Goal: Task Accomplishment & Management: Use online tool/utility

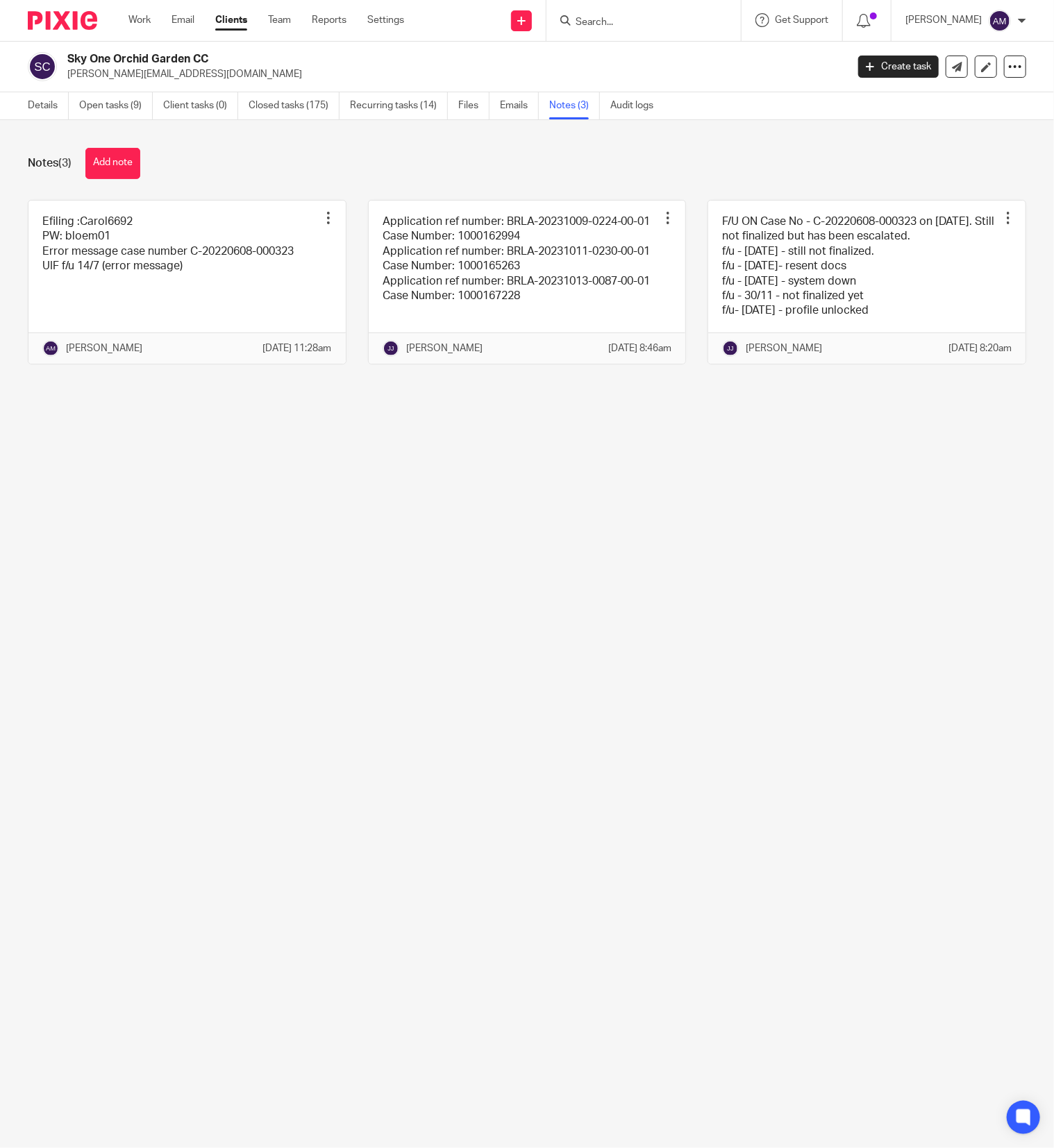
click at [652, 24] on input "Search" at bounding box center [637, 22] width 125 height 12
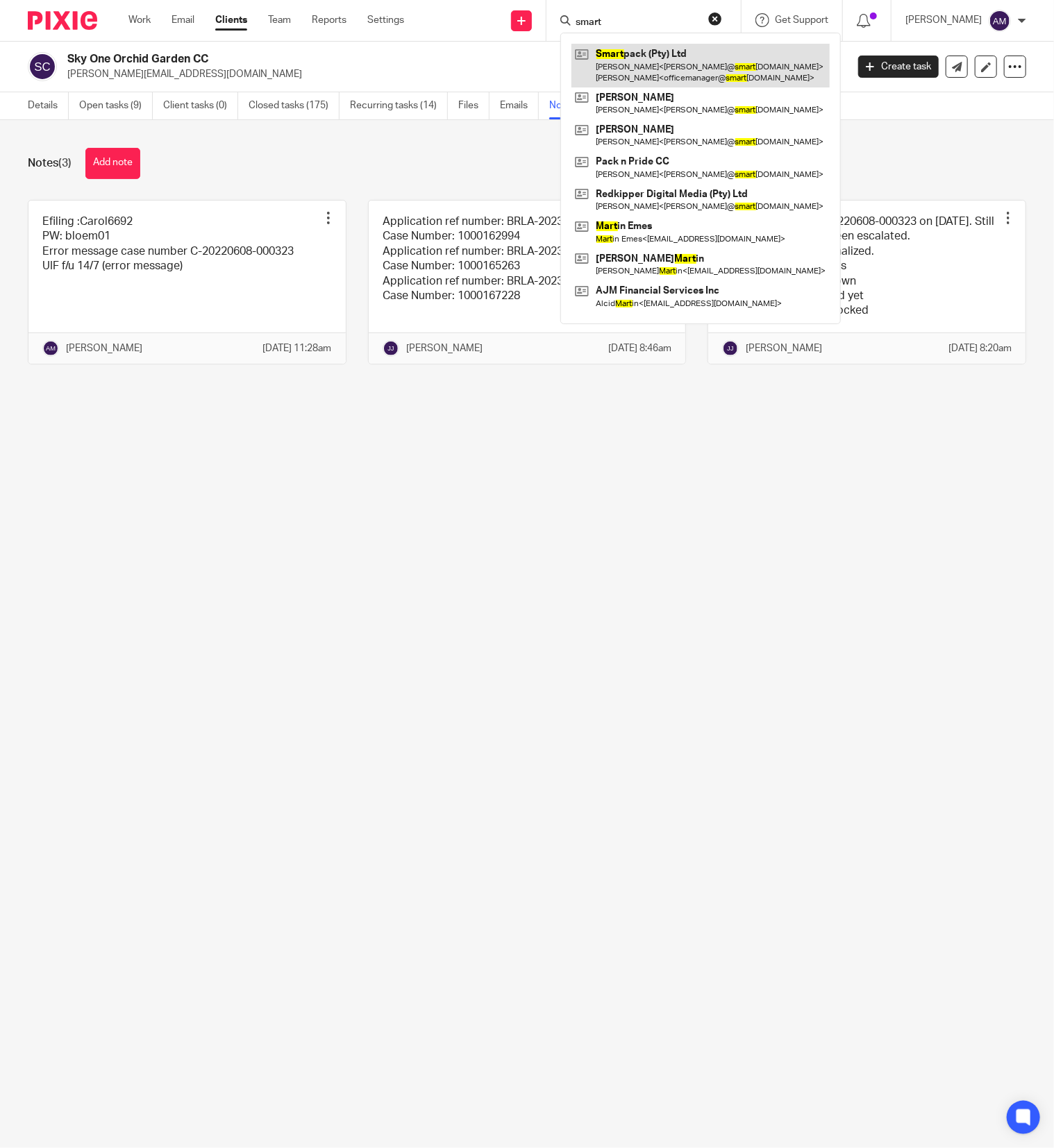
type input "smart"
click at [661, 70] on link at bounding box center [700, 65] width 258 height 43
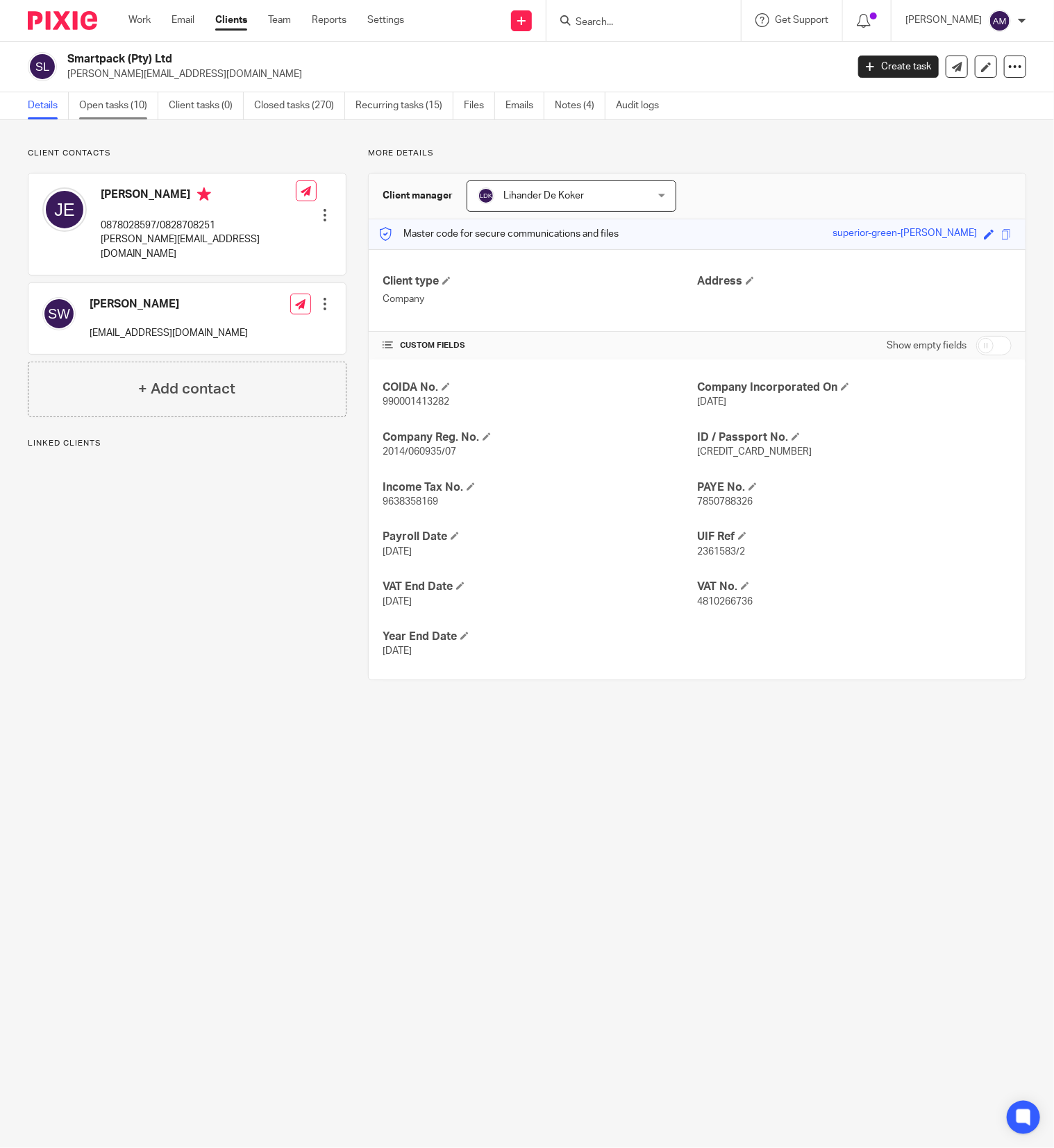
click at [124, 105] on link "Open tasks (10)" at bounding box center [119, 106] width 79 height 27
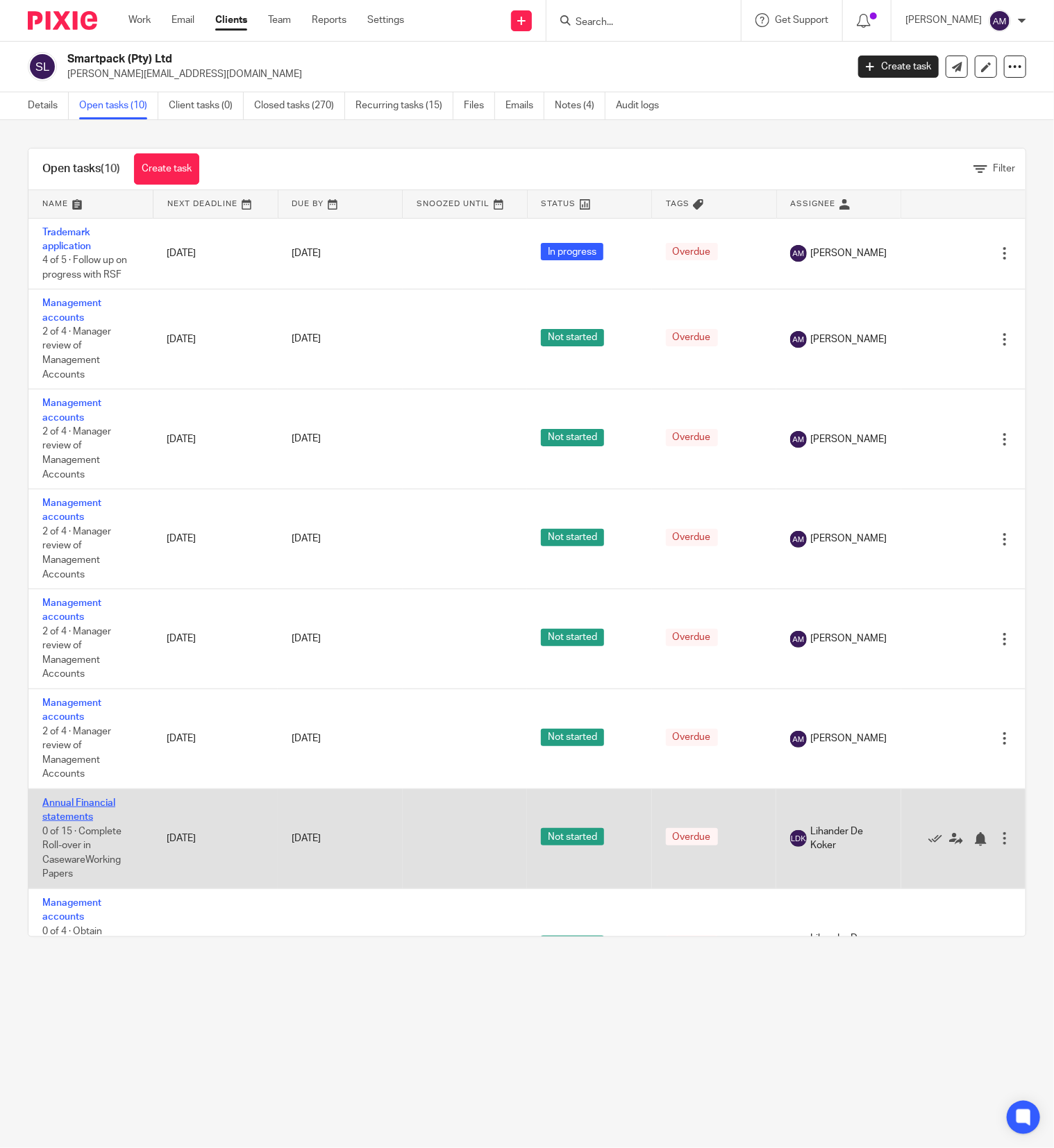
click at [86, 820] on link "Annual Financial statements" at bounding box center [78, 810] width 73 height 24
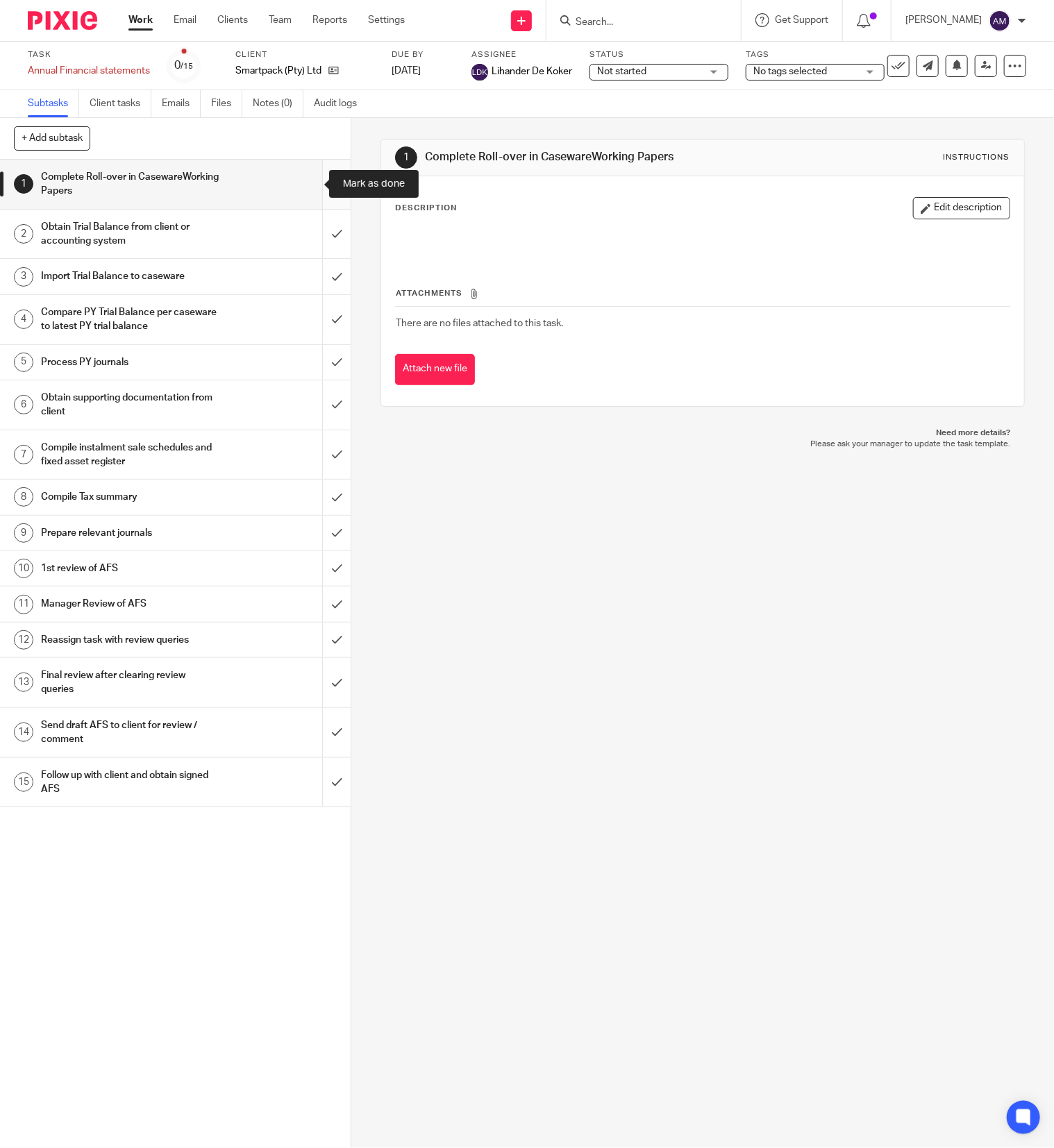
click at [306, 182] on input "submit" at bounding box center [175, 184] width 351 height 50
click at [306, 231] on input "submit" at bounding box center [175, 234] width 351 height 50
click at [304, 279] on input "submit" at bounding box center [175, 276] width 351 height 35
click at [300, 329] on input "submit" at bounding box center [175, 319] width 351 height 50
click at [304, 365] on input "submit" at bounding box center [175, 362] width 351 height 35
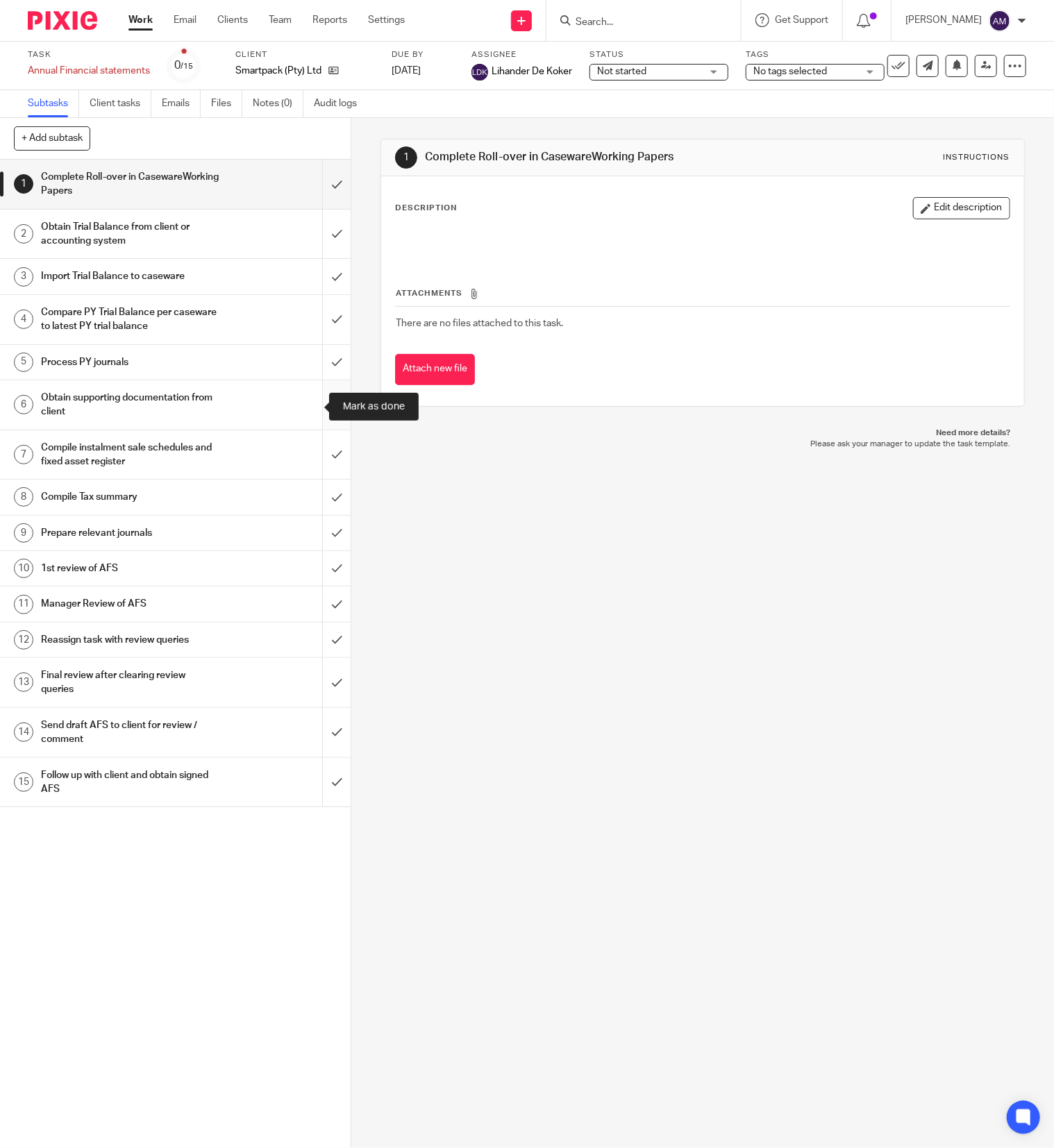
click at [306, 398] on input "submit" at bounding box center [175, 405] width 351 height 50
click at [304, 451] on input "submit" at bounding box center [175, 455] width 351 height 50
click at [306, 499] on input "submit" at bounding box center [175, 497] width 351 height 35
click at [308, 534] on input "submit" at bounding box center [175, 533] width 351 height 35
click at [310, 575] on input "submit" at bounding box center [175, 569] width 351 height 35
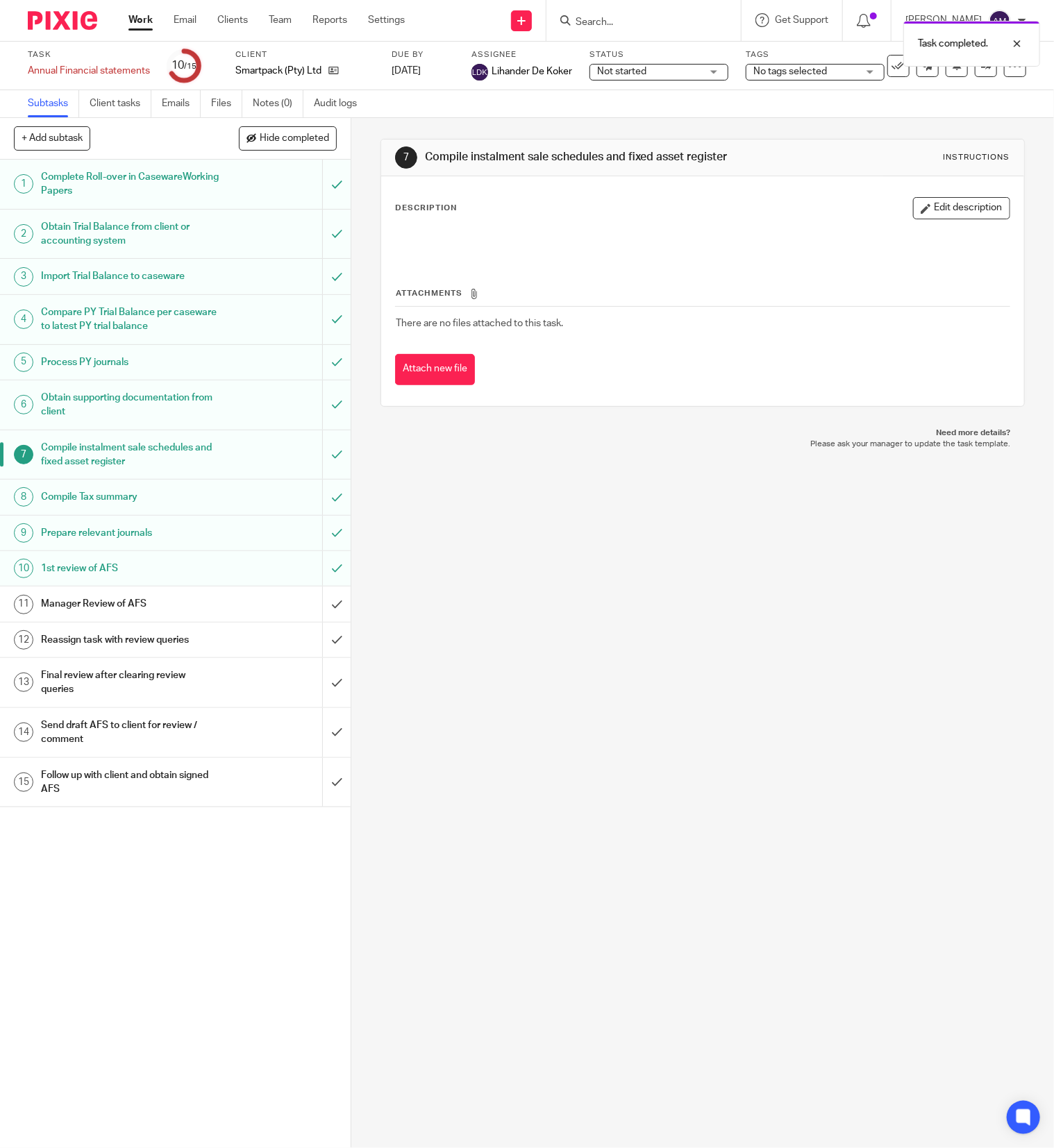
click at [306, 610] on input "submit" at bounding box center [175, 604] width 351 height 35
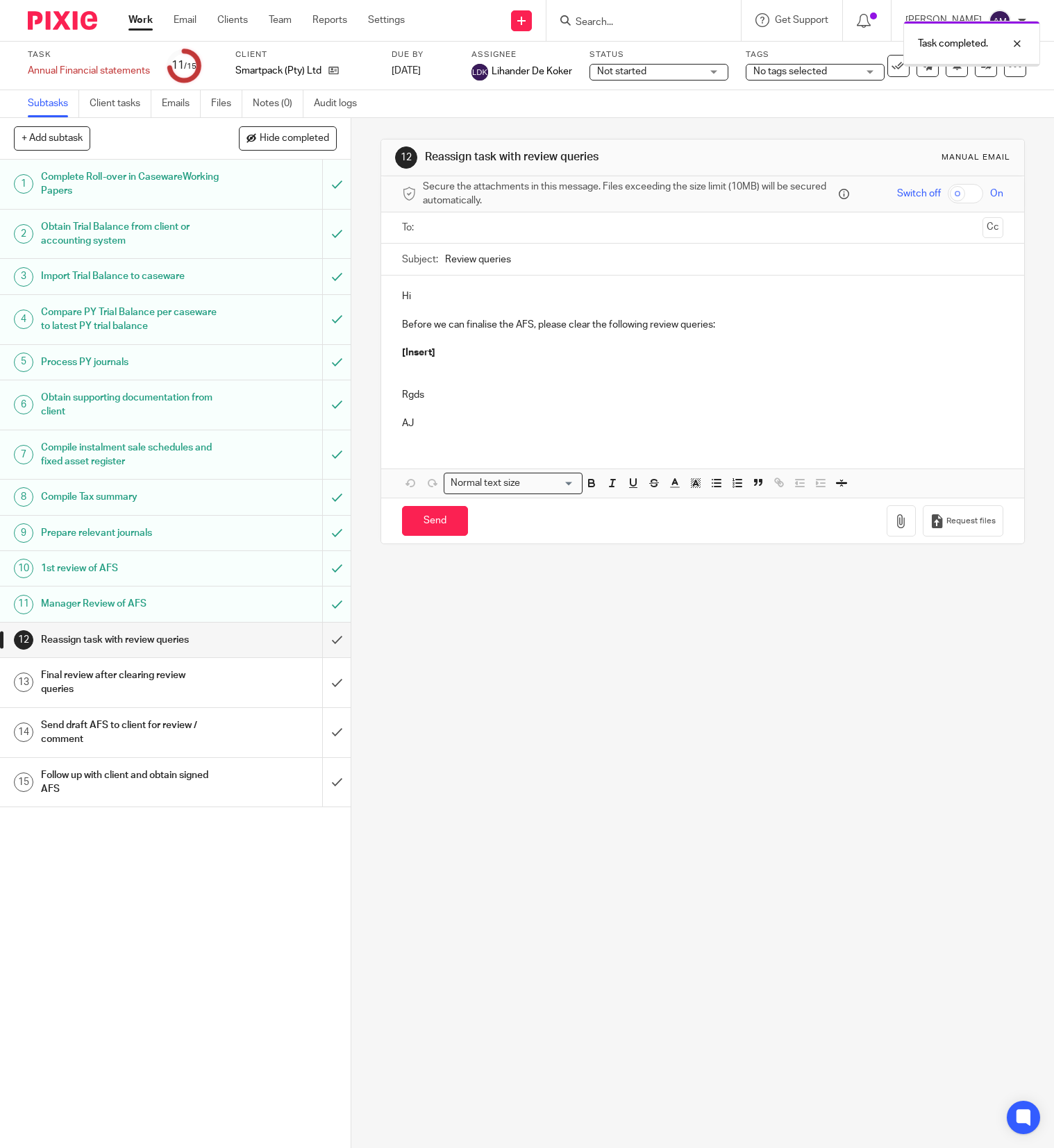
click at [308, 645] on input "submit" at bounding box center [175, 640] width 351 height 35
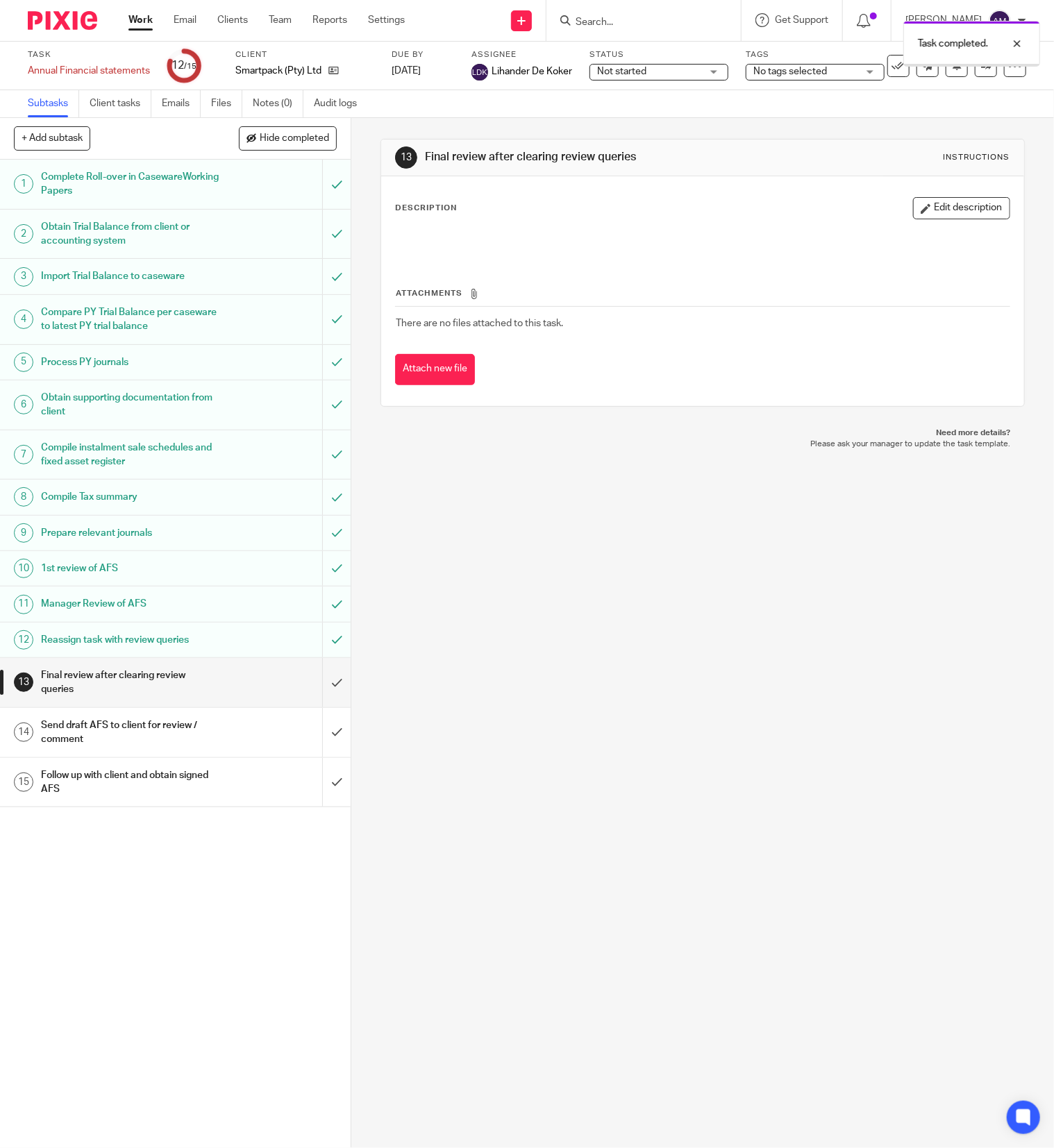
click at [306, 693] on input "submit" at bounding box center [175, 682] width 351 height 50
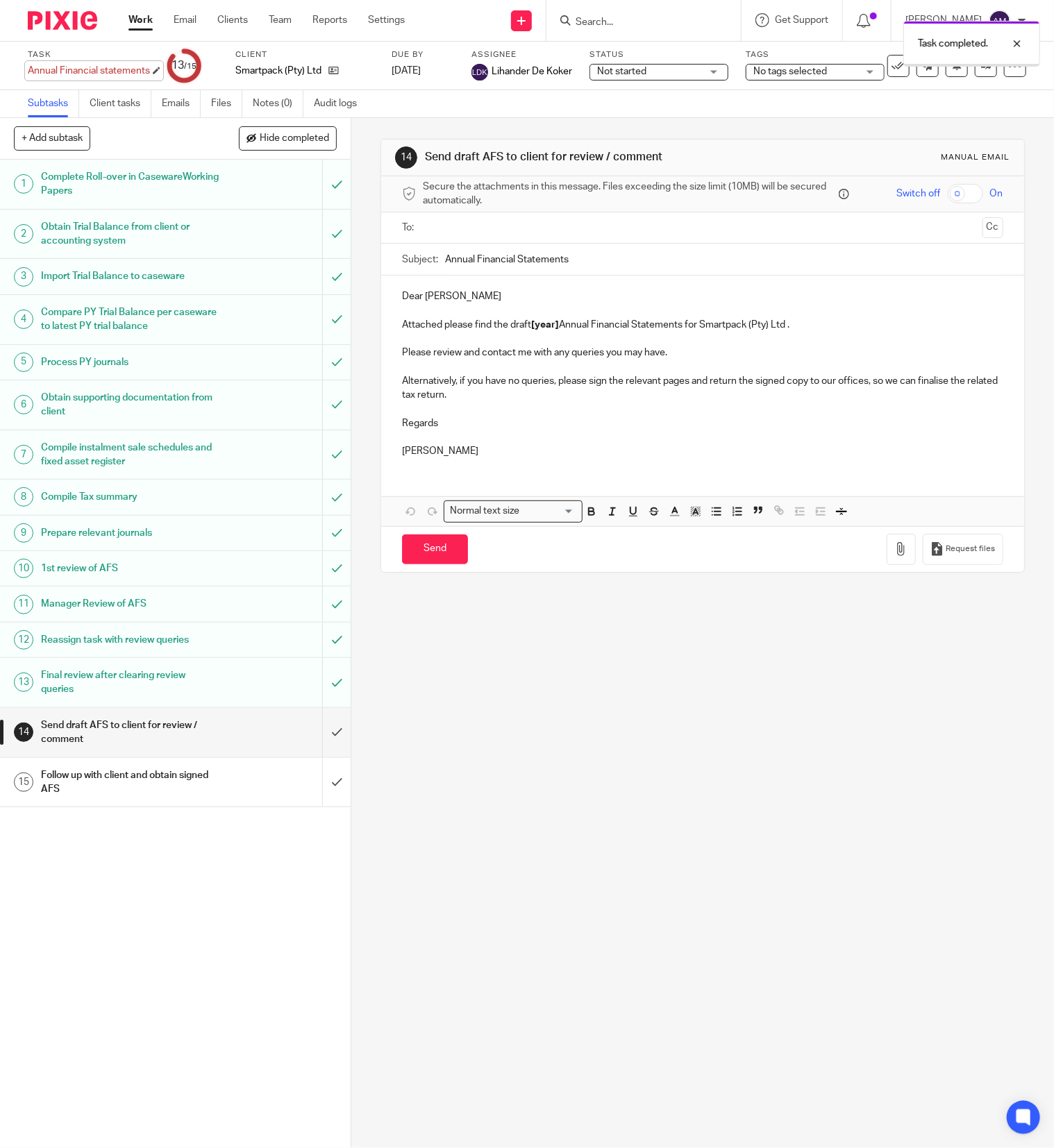
click at [133, 64] on div "Annual Financial statements Save Annual Financial statements" at bounding box center [89, 70] width 122 height 14
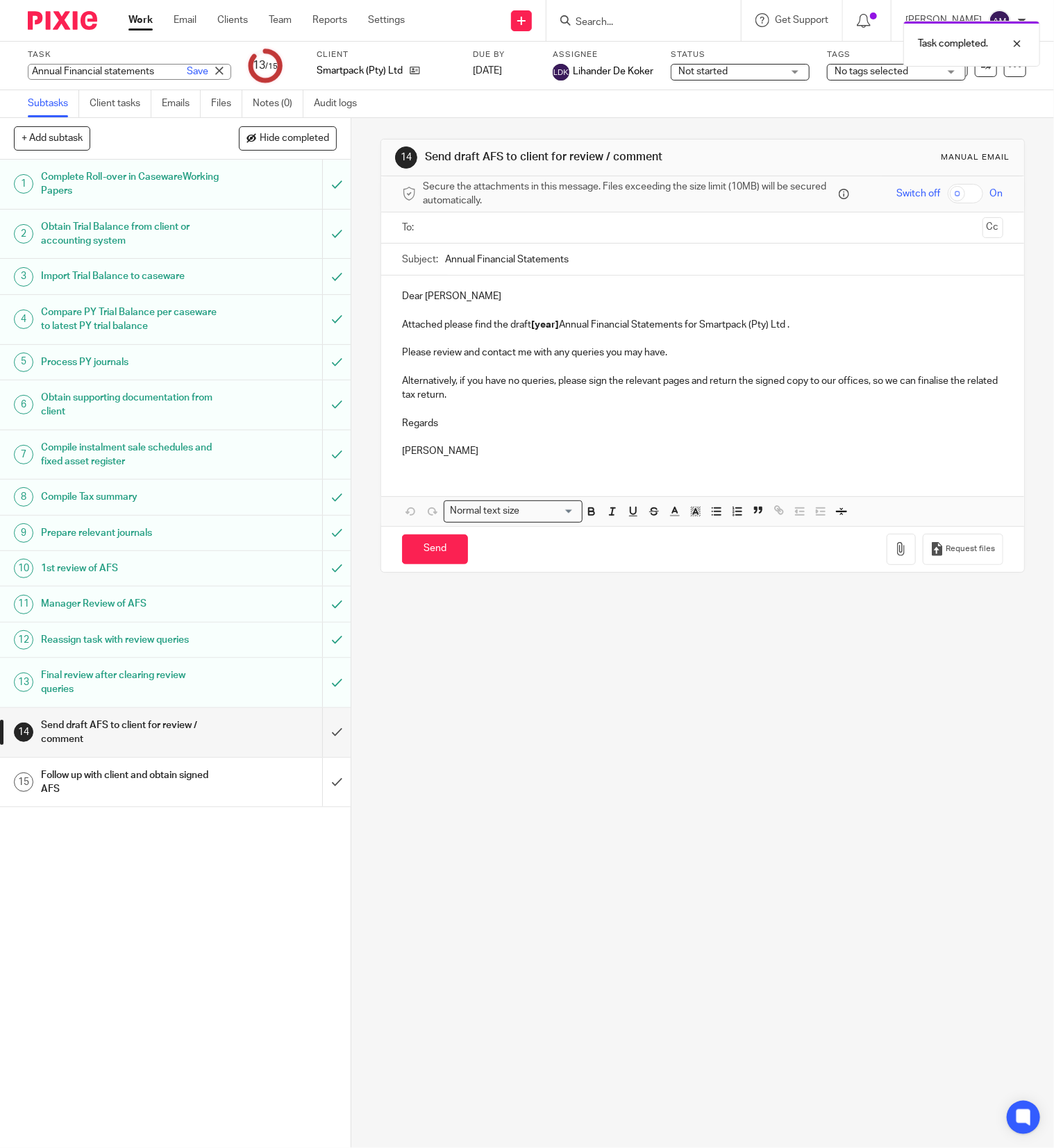
click at [149, 71] on input "Annual Financial statements" at bounding box center [129, 72] width 203 height 16
type input "Annual Financial statements 2025"
click at [187, 68] on link "Save" at bounding box center [198, 71] width 22 height 14
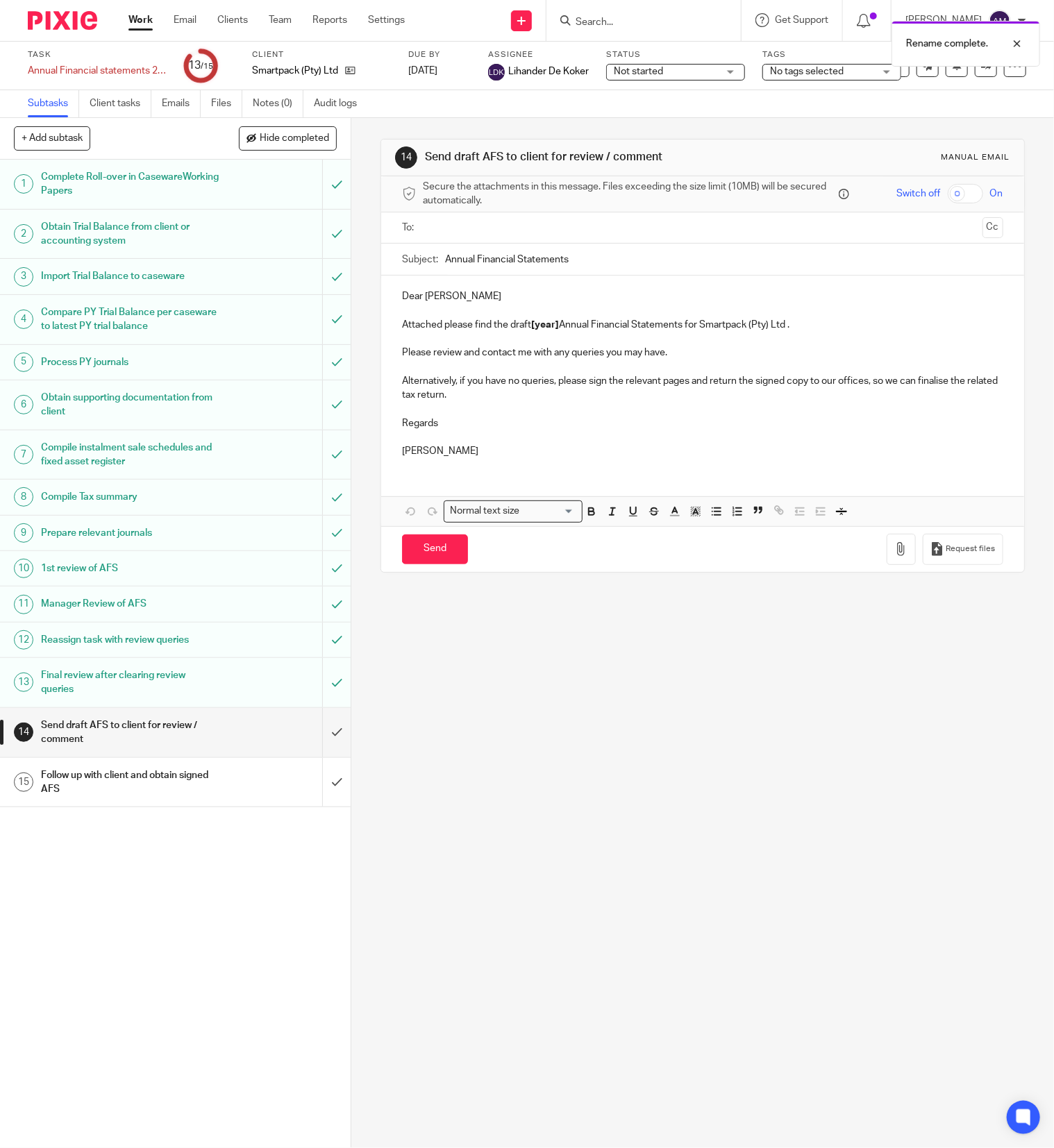
click at [539, 224] on input "text" at bounding box center [702, 228] width 549 height 16
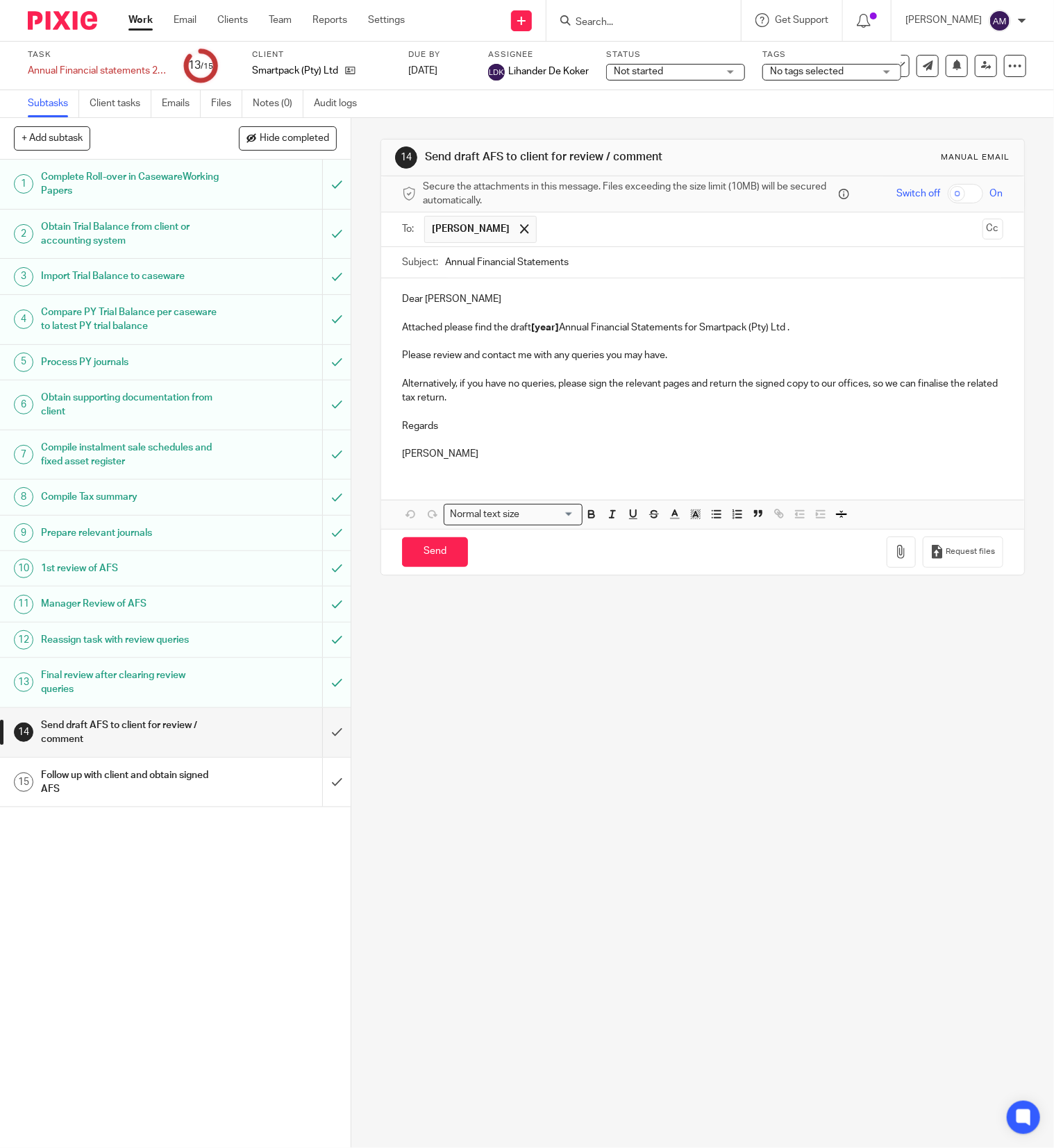
click at [567, 227] on input "text" at bounding box center [760, 229] width 433 height 27
type input "sharon@smartpack.co.za"
click at [631, 257] on input "Annual Financial Statements" at bounding box center [724, 262] width 558 height 31
type input "Annual Financial Statements 2025"
drag, startPoint x: 525, startPoint y: 329, endPoint x: 553, endPoint y: 333, distance: 28.3
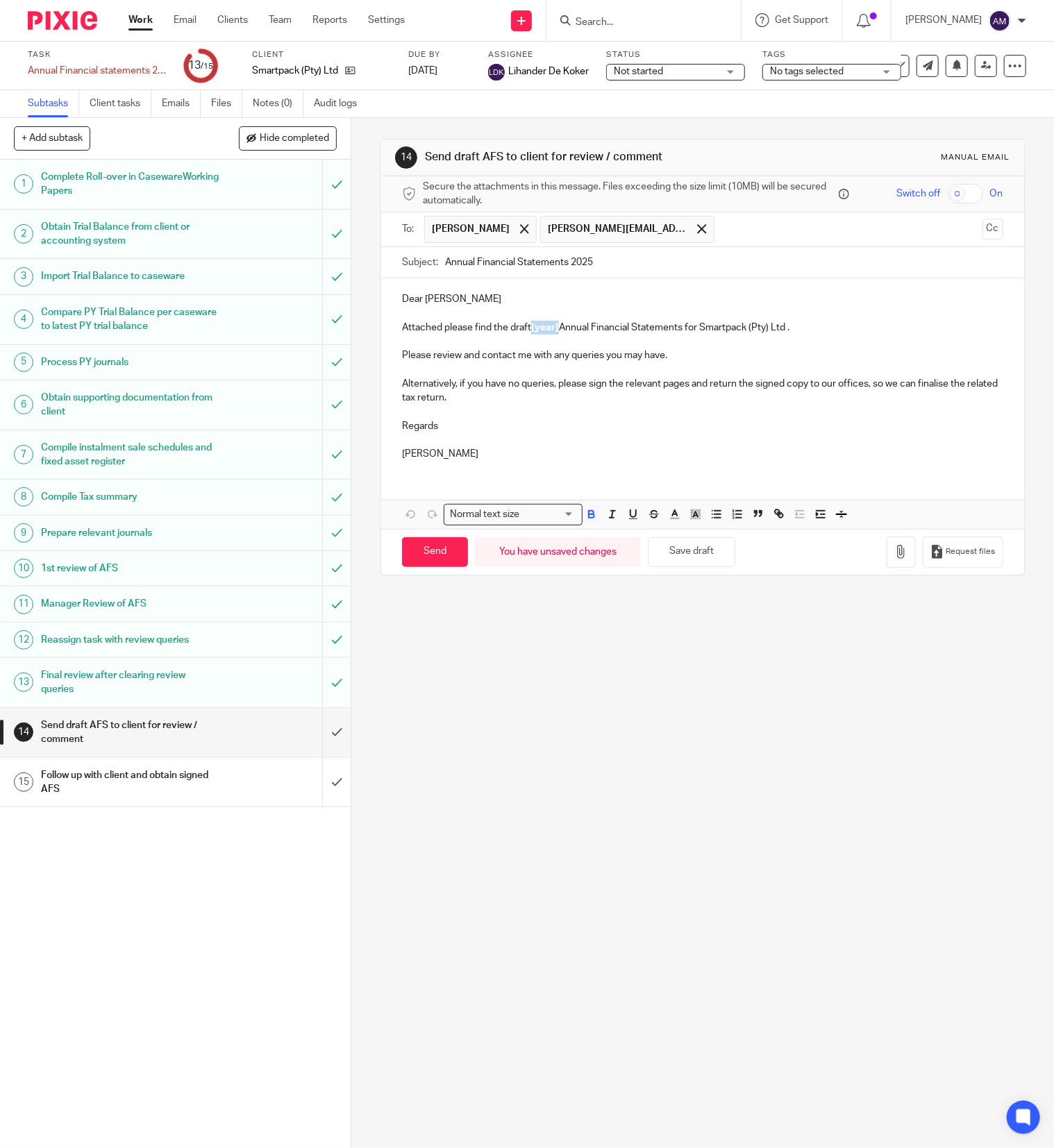
click at [553, 333] on strong "[year]" at bounding box center [545, 328] width 28 height 10
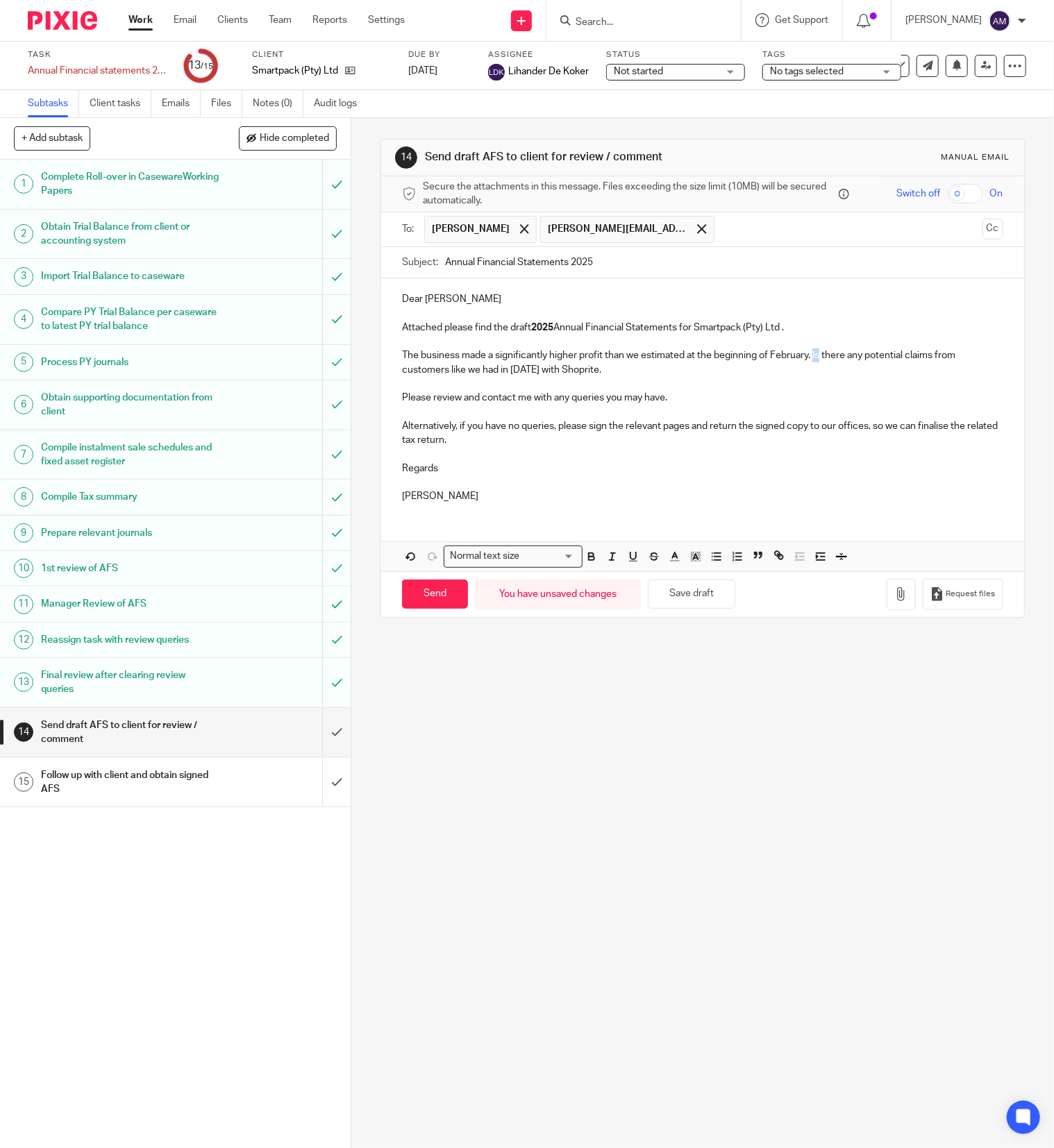
click at [814, 356] on p "The business made a significantly higher profit than we estimated at the beginn…" at bounding box center [702, 363] width 601 height 29
click at [894, 601] on icon "button" at bounding box center [901, 594] width 14 height 14
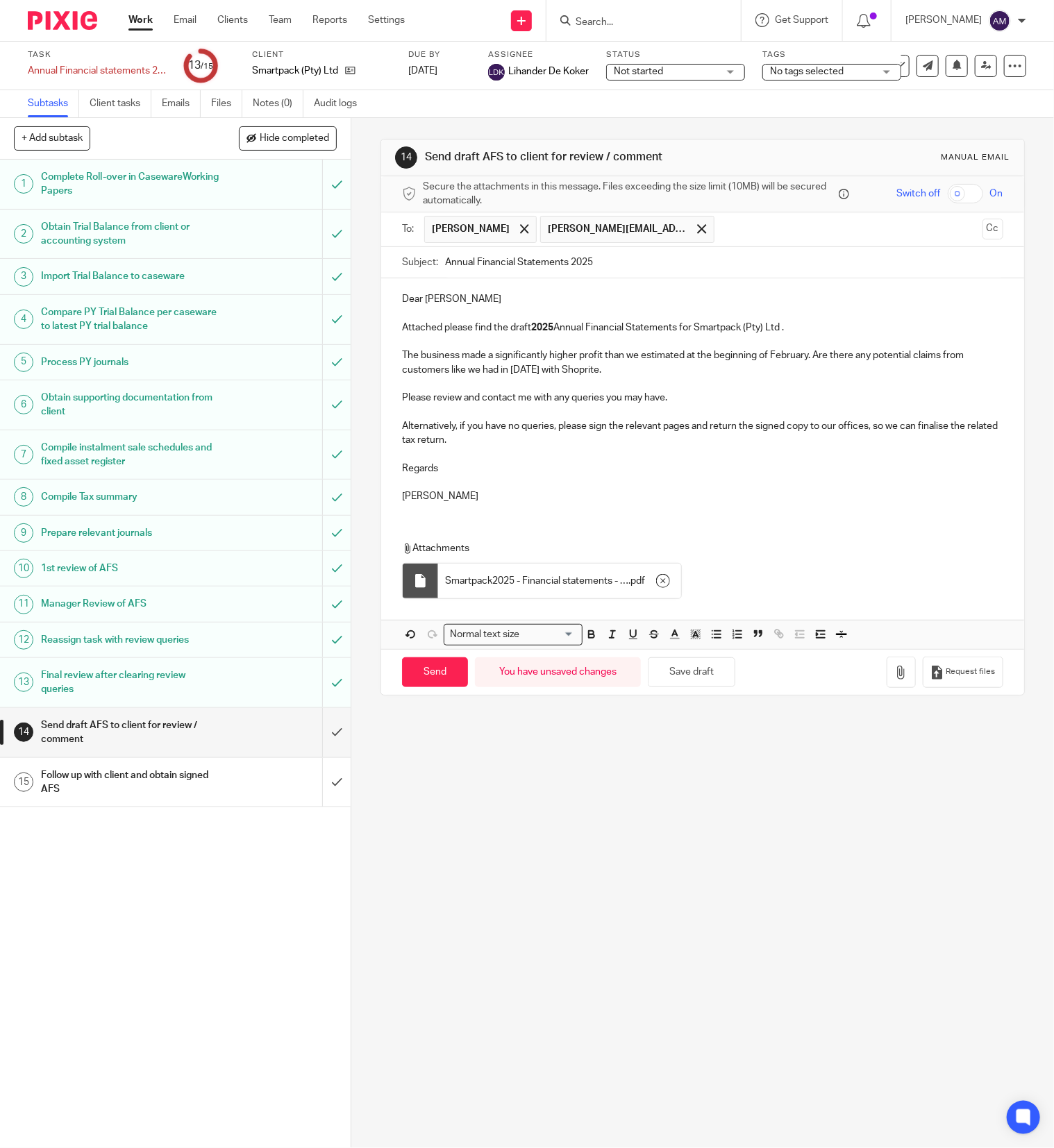
click at [471, 301] on p "Dear Julia" at bounding box center [702, 299] width 601 height 14
click at [982, 229] on button "Cc" at bounding box center [992, 229] width 21 height 21
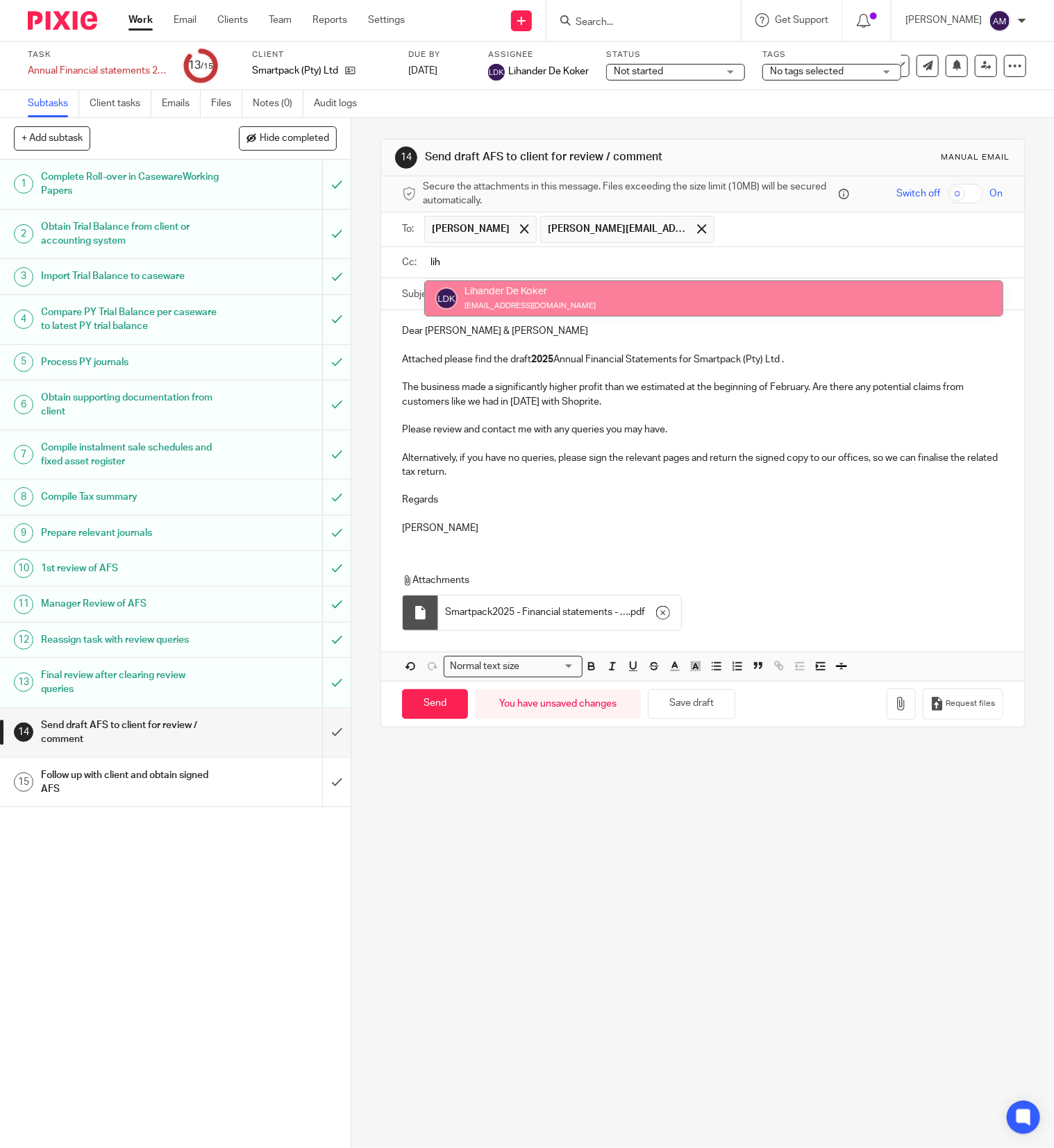
type input "lih"
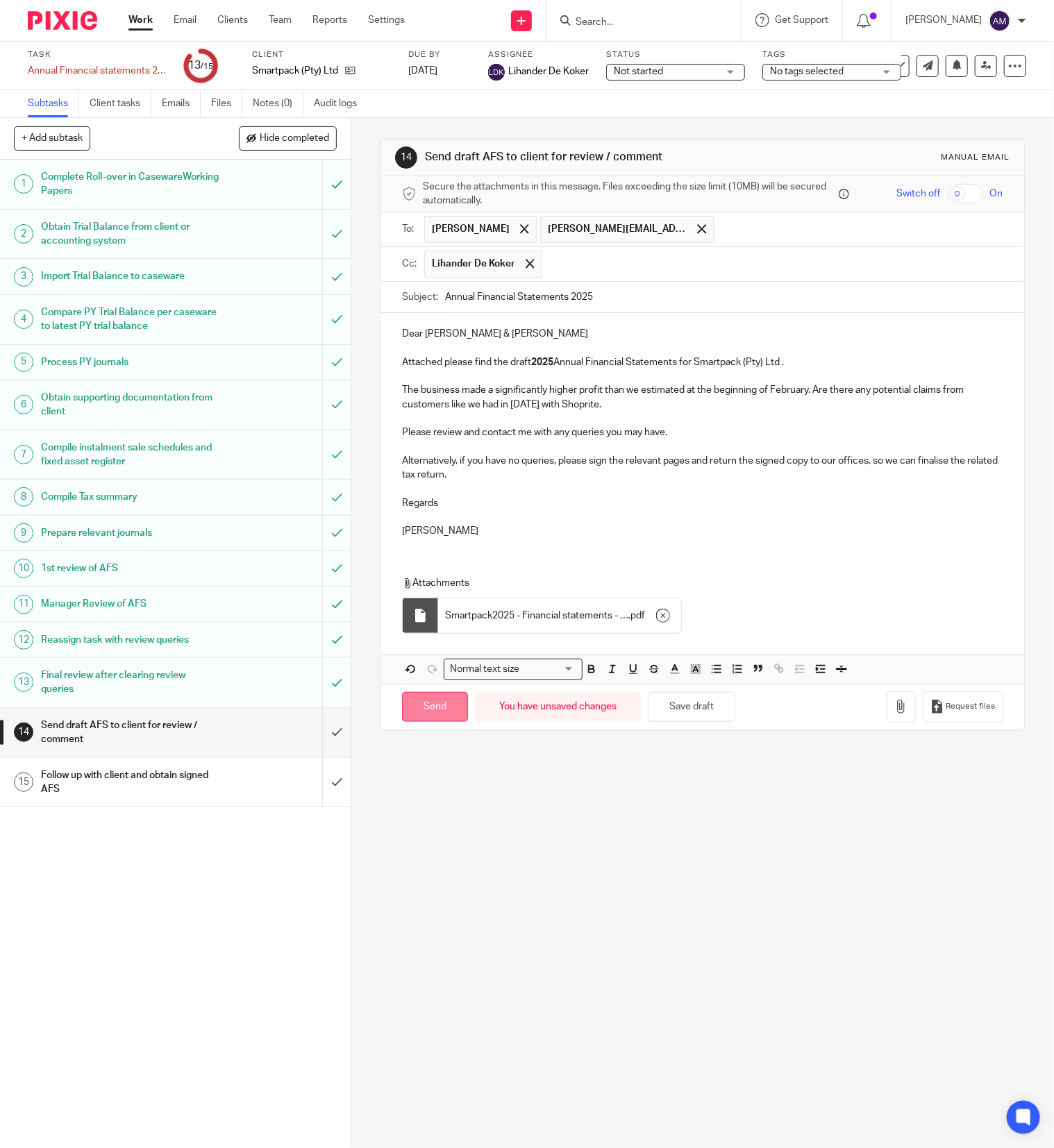
click at [425, 715] on input "Send" at bounding box center [435, 707] width 66 height 30
type input "Sent"
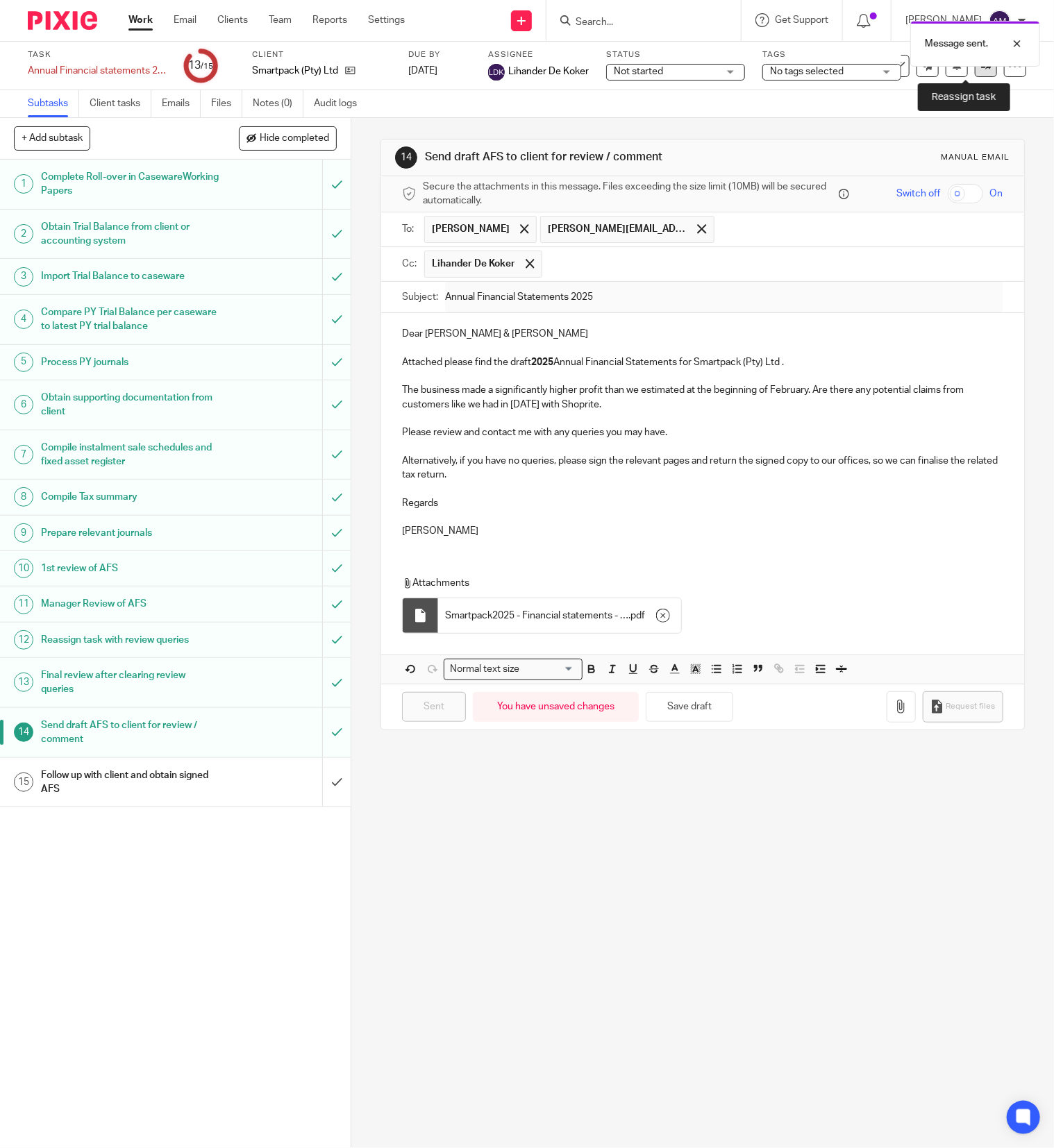
click at [975, 70] on link at bounding box center [986, 65] width 22 height 22
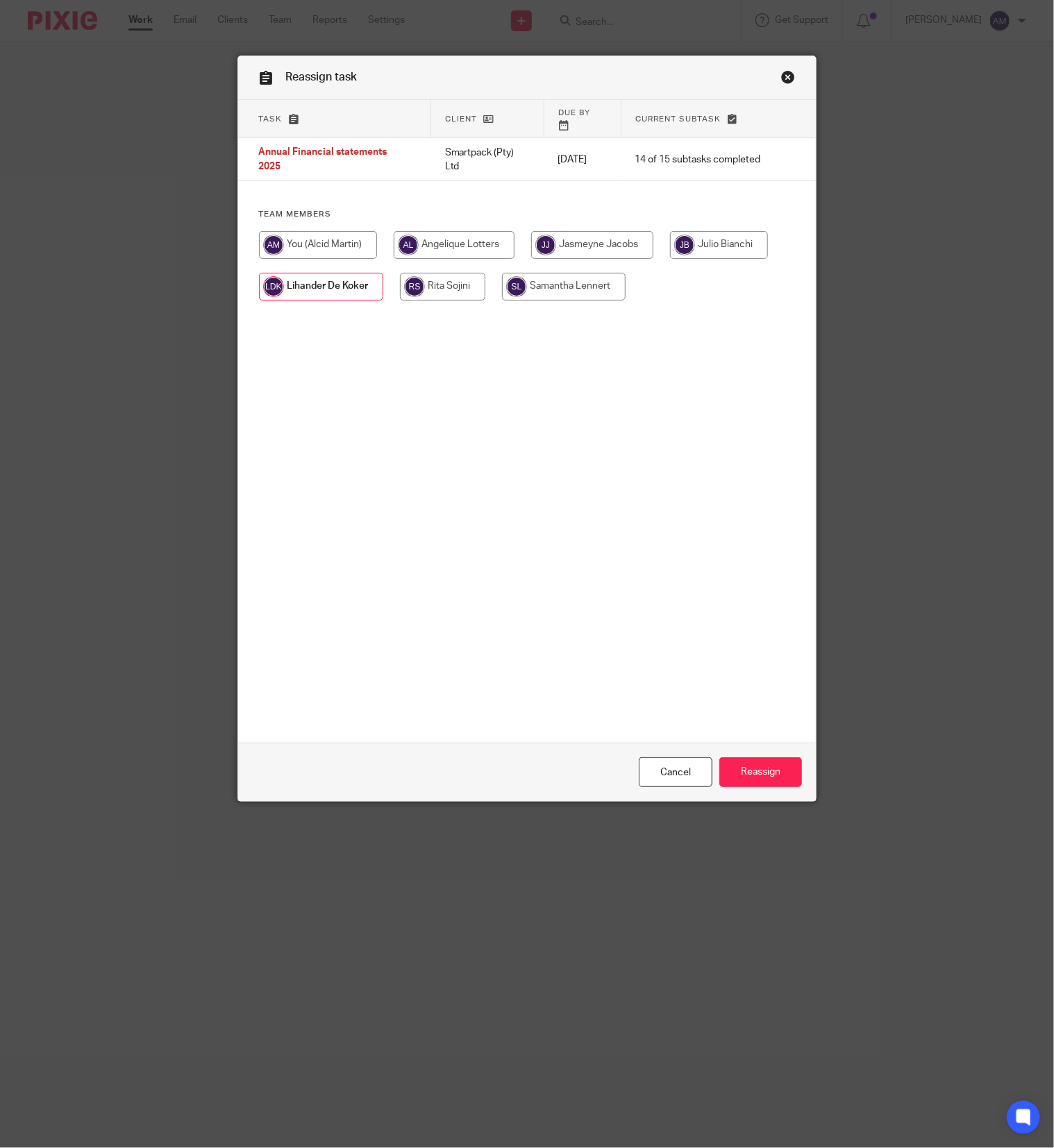
click at [345, 277] on input "radio" at bounding box center [321, 287] width 124 height 28
click at [748, 758] on input "Reassign" at bounding box center [760, 773] width 83 height 30
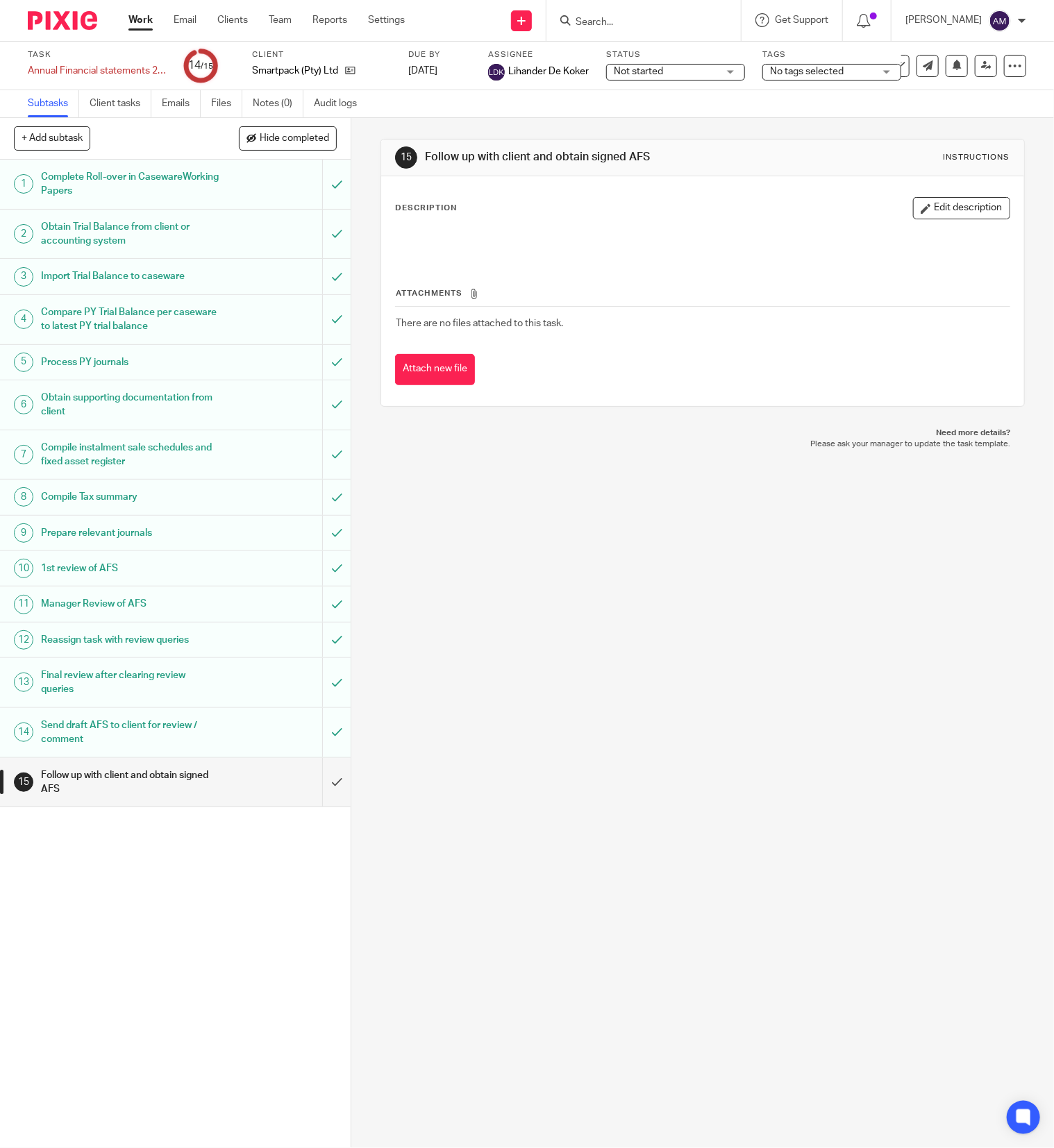
click at [692, 17] on input "Search" at bounding box center [637, 22] width 125 height 12
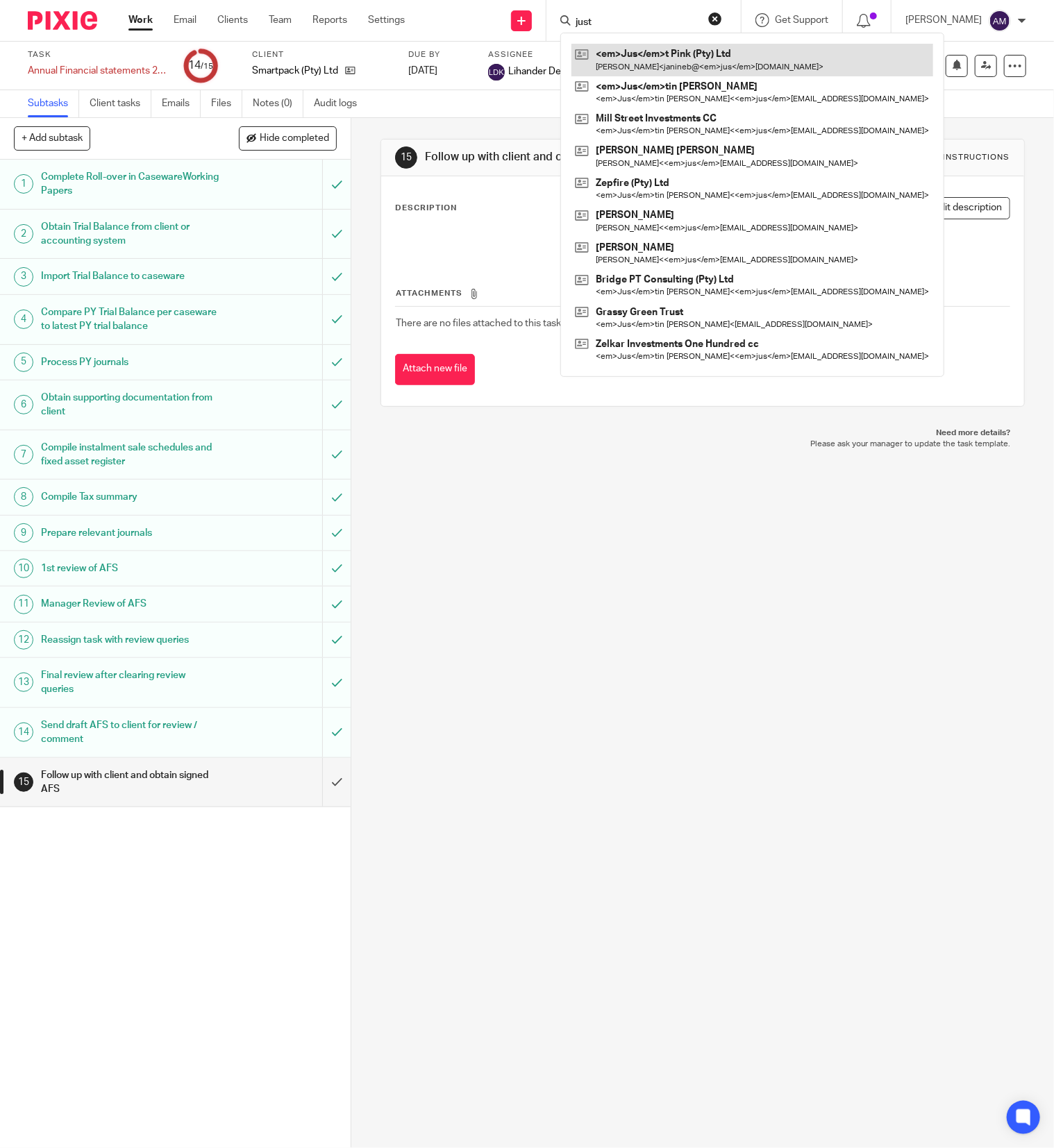
type input "just"
click at [683, 58] on link at bounding box center [752, 60] width 362 height 32
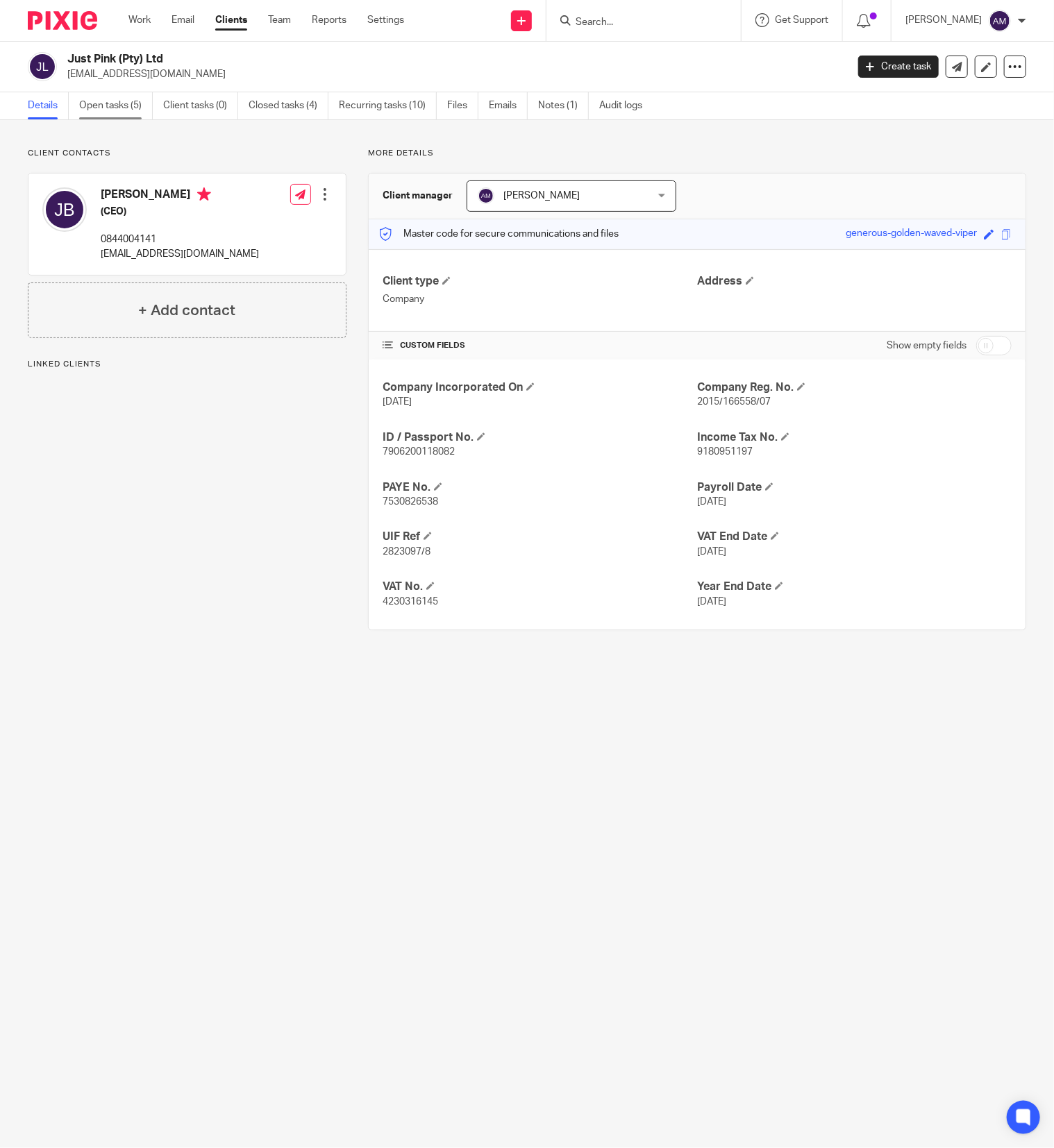
click at [122, 105] on link "Open tasks (5)" at bounding box center [116, 106] width 73 height 27
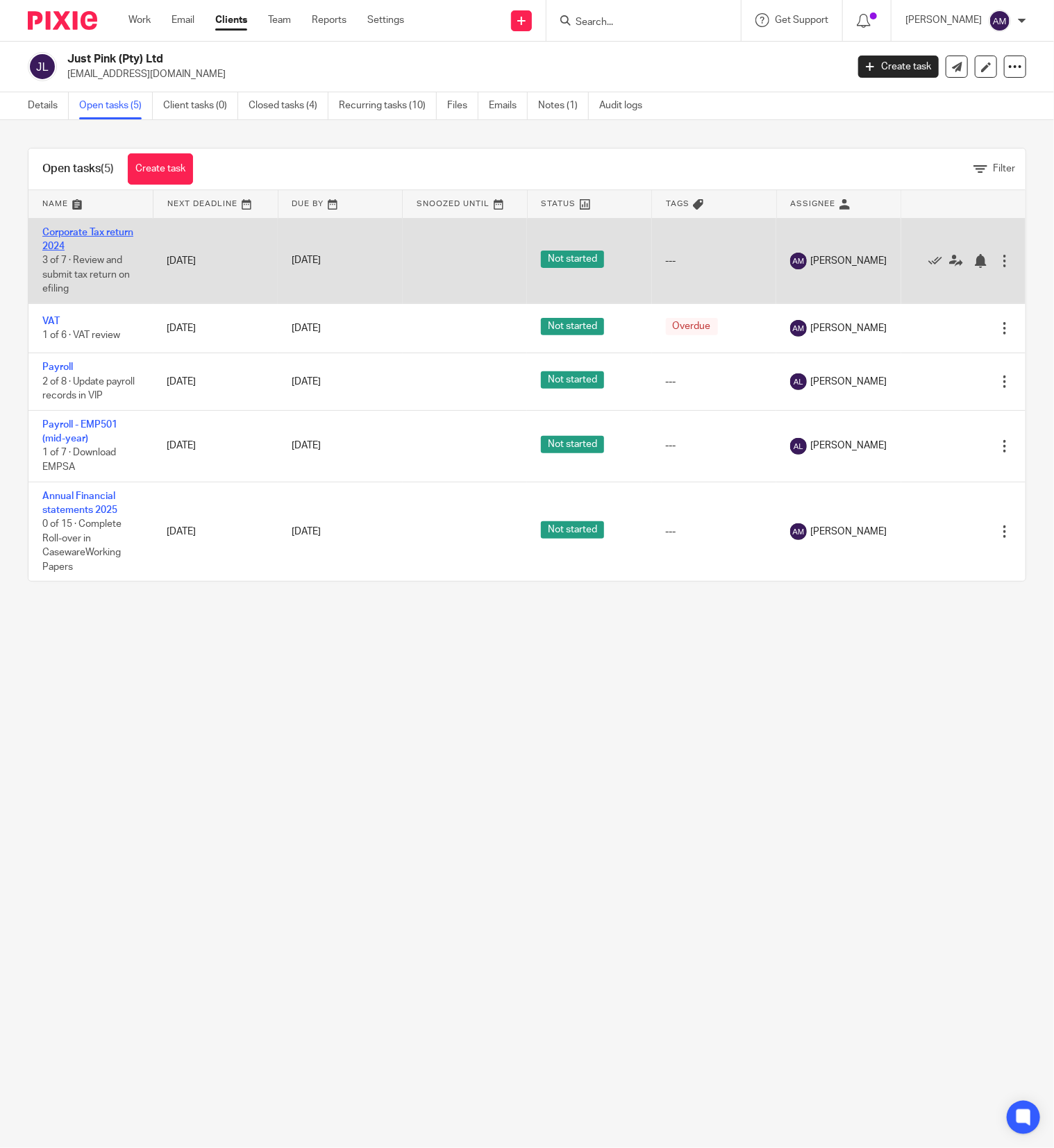
click at [111, 232] on link "Corporate Tax return 2024" at bounding box center [88, 239] width 91 height 24
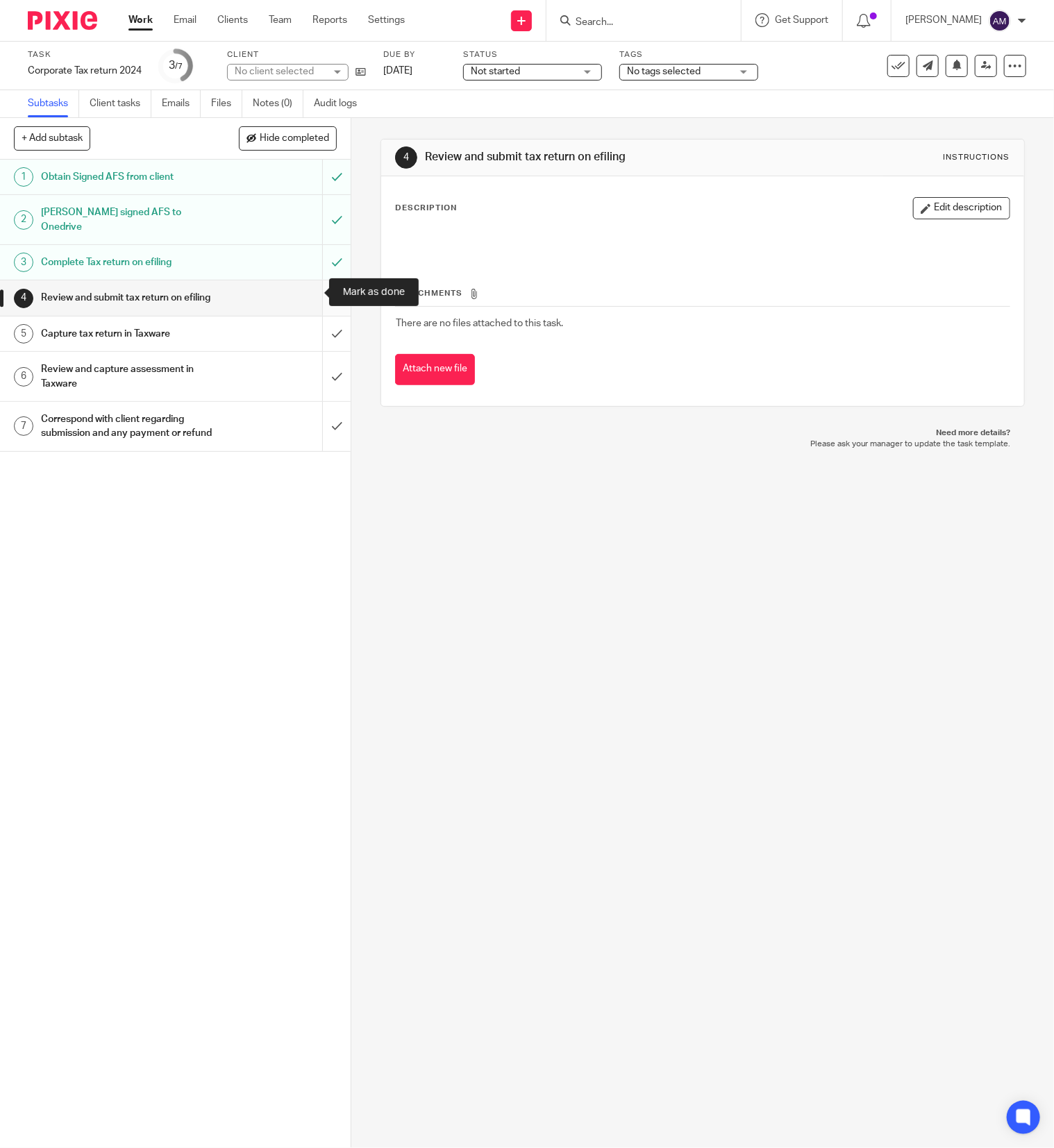
click at [310, 290] on input "submit" at bounding box center [175, 298] width 351 height 35
click at [306, 333] on input "submit" at bounding box center [175, 334] width 351 height 35
click at [310, 377] on input "submit" at bounding box center [175, 377] width 351 height 50
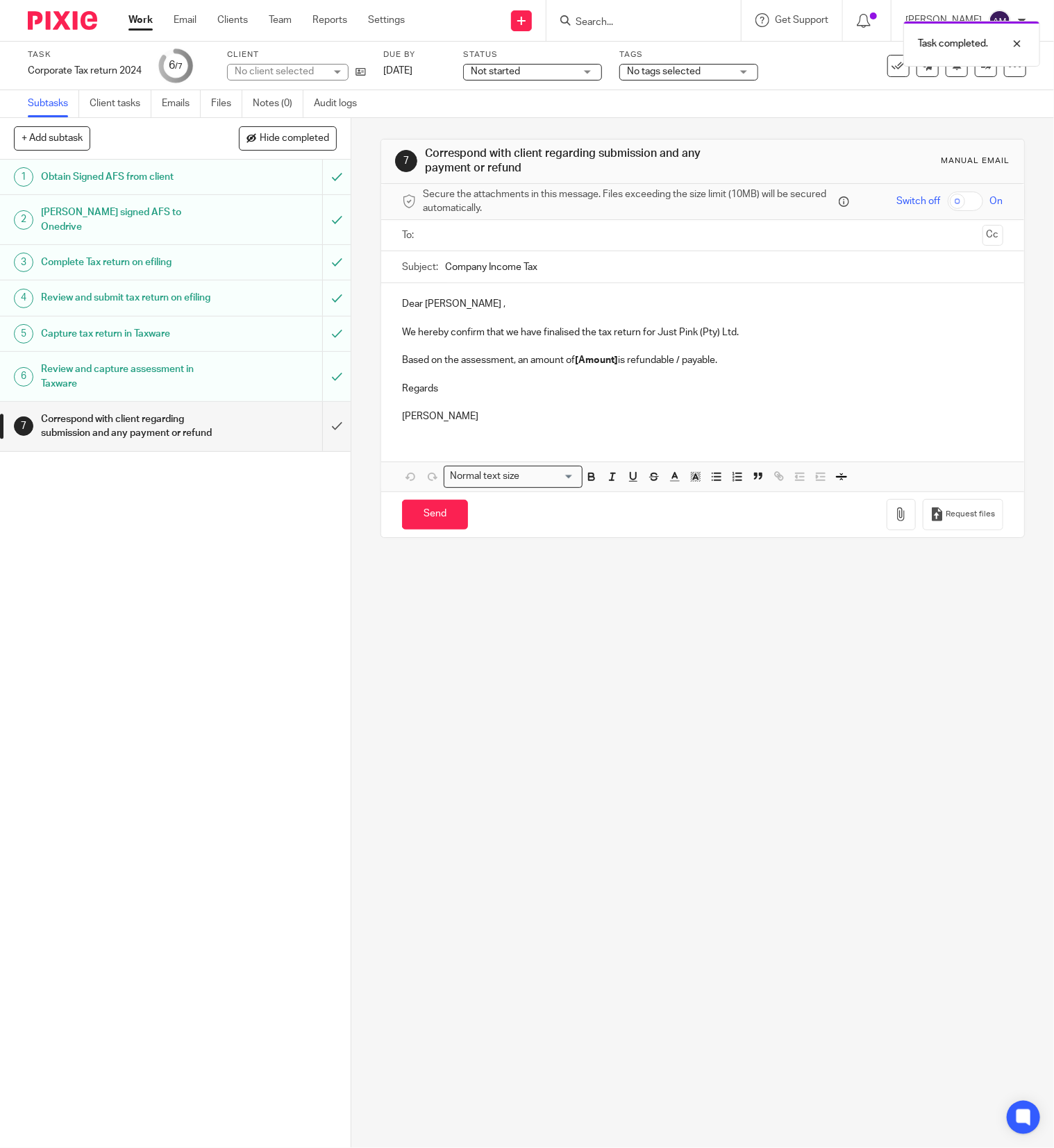
click at [630, 229] on input "text" at bounding box center [702, 236] width 549 height 16
click at [608, 271] on input "Company Income Tax" at bounding box center [724, 269] width 558 height 31
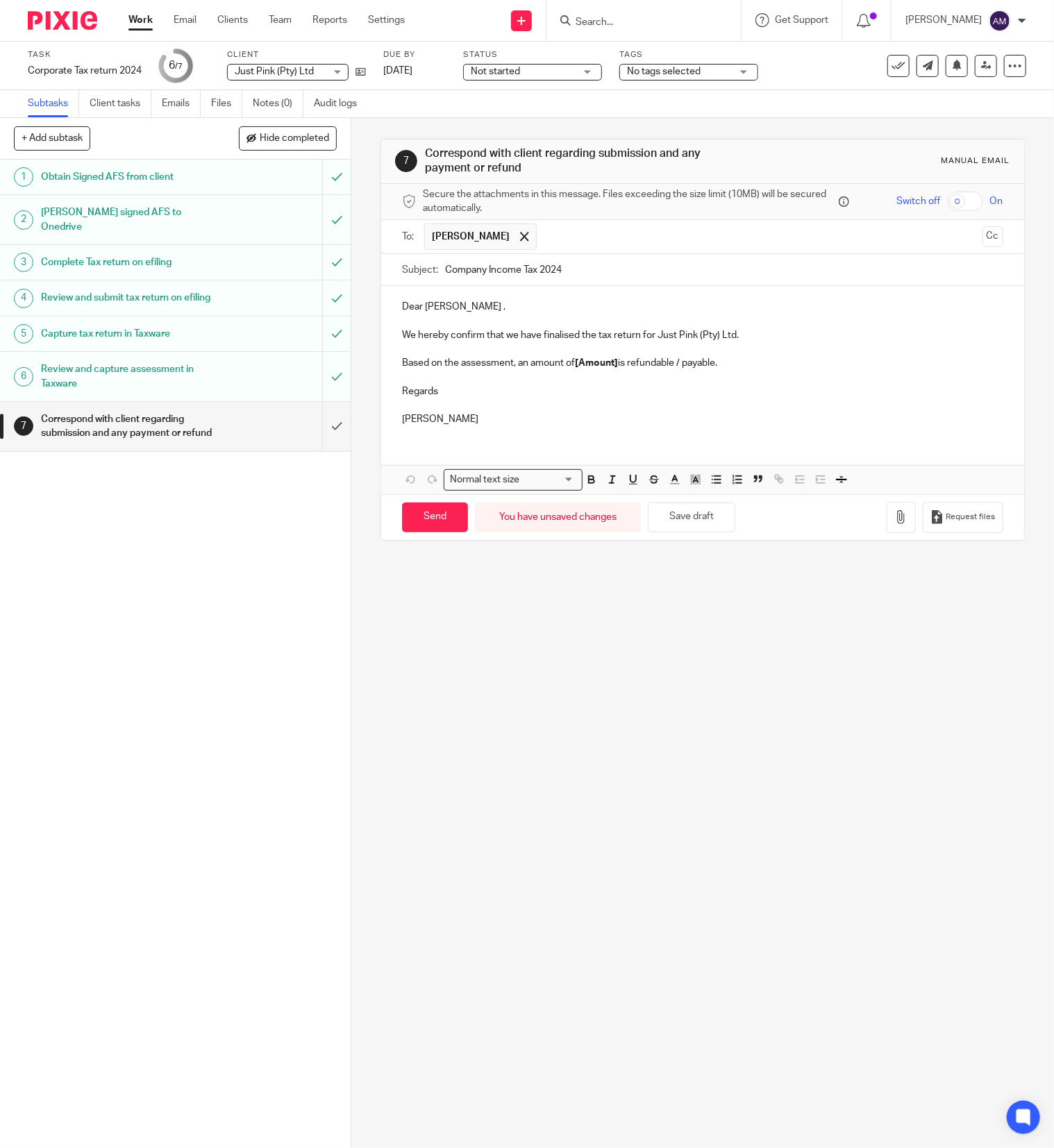
type input "Company Income Tax 2024"
drag, startPoint x: 511, startPoint y: 367, endPoint x: 675, endPoint y: 366, distance: 164.0
click at [675, 366] on p "Based on the assessment, an amount of [Amount] is refundable / payable." at bounding box center [702, 362] width 601 height 14
click at [434, 525] on input "Send" at bounding box center [435, 518] width 66 height 30
type input "Sent"
